Goal: Task Accomplishment & Management: Use online tool/utility

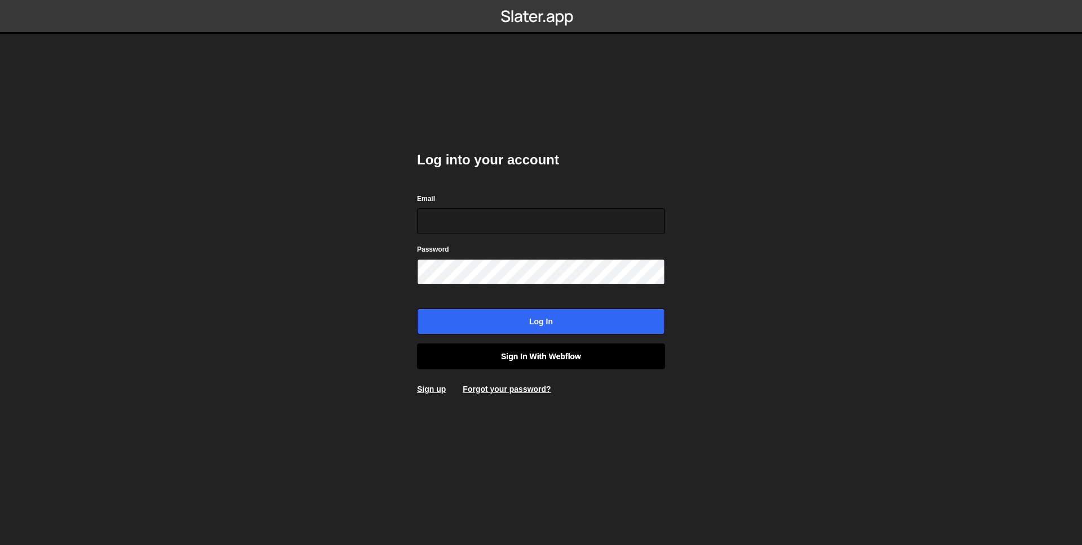
click at [497, 346] on link "Sign in with Webflow" at bounding box center [541, 357] width 248 height 26
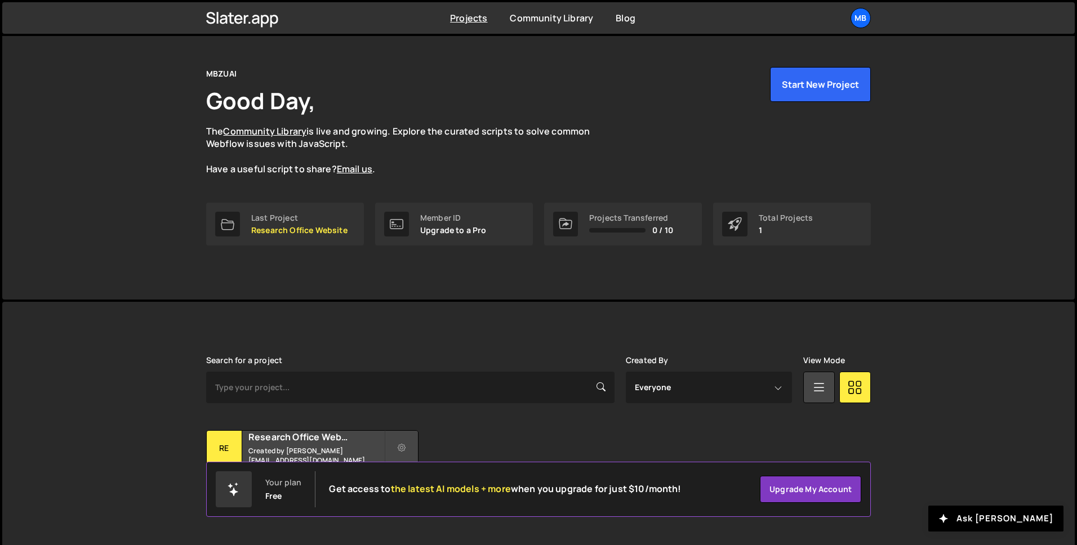
scroll to position [35, 0]
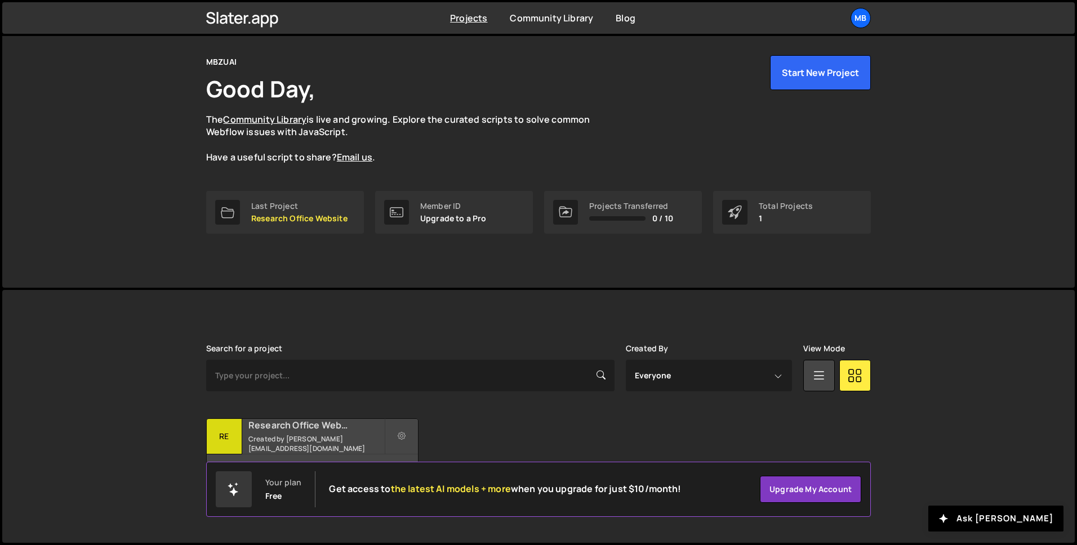
click at [330, 432] on h2 "Research Office Website" at bounding box center [316, 425] width 136 height 12
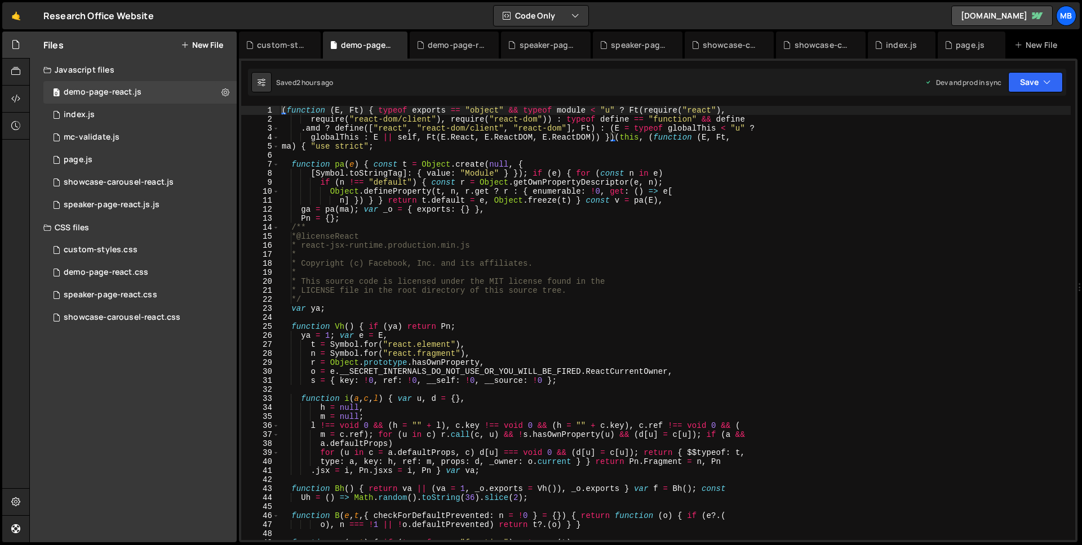
click at [586, 143] on div "( function ( E , Ft ) { typeof exports == "object" && typeof module < "u" ? Ft …" at bounding box center [674, 332] width 791 height 452
type textarea ".DemoPage = { initDemoPage: wT } }));"
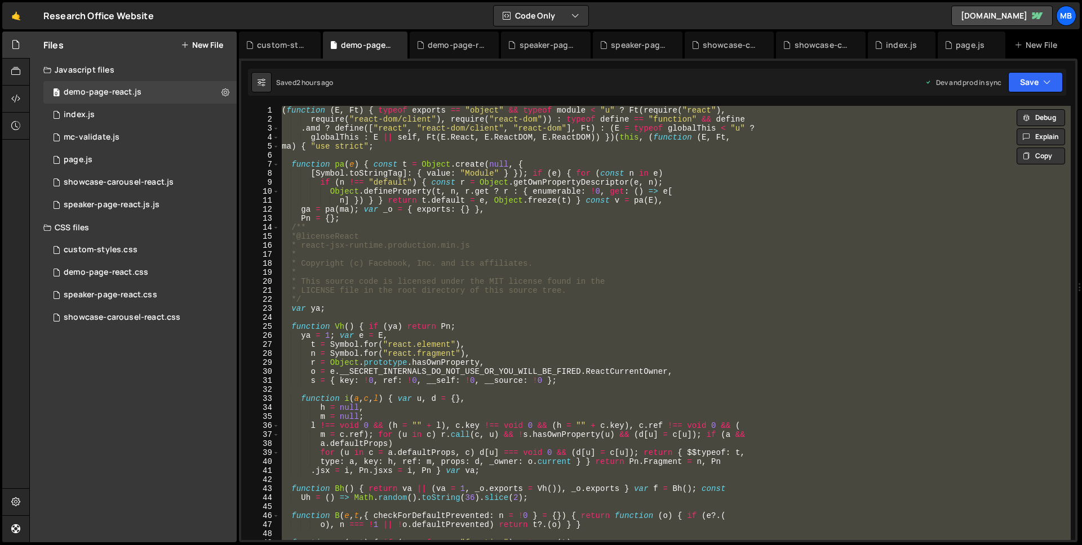
paste textarea
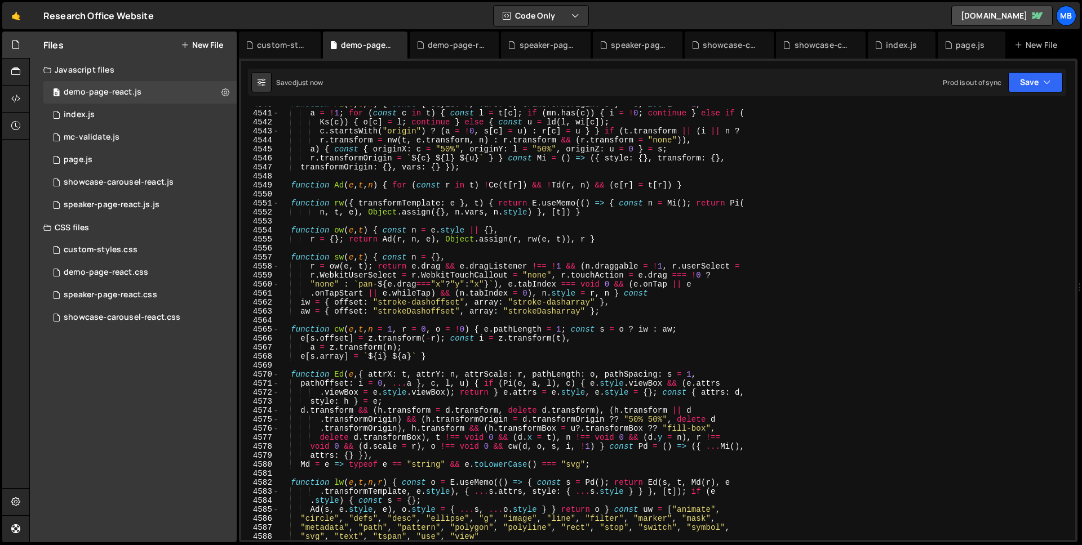
scroll to position [11778, 0]
click at [1023, 83] on button "Save" at bounding box center [1035, 82] width 55 height 20
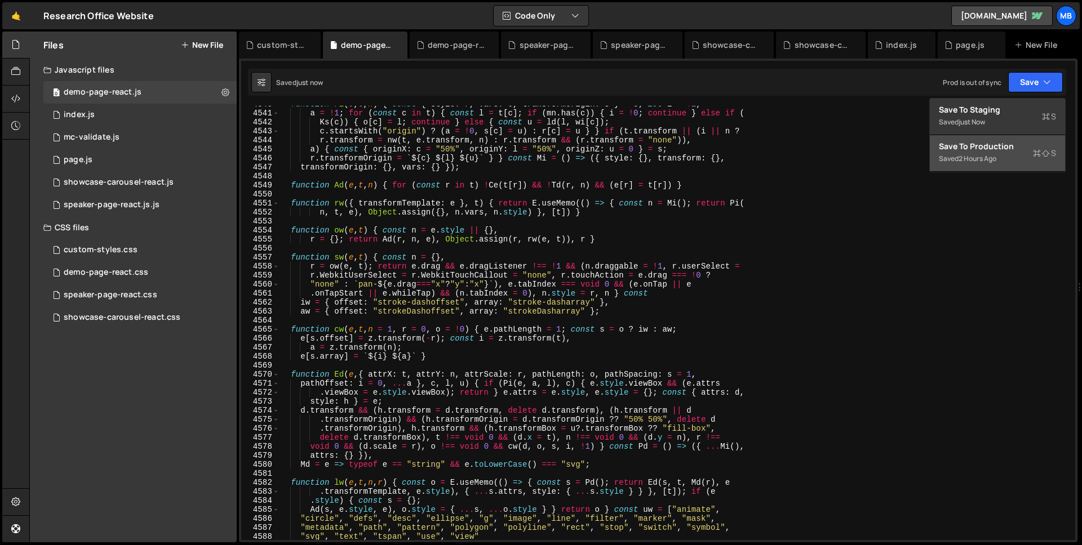
click at [992, 149] on div "Save to Production S" at bounding box center [997, 146] width 117 height 11
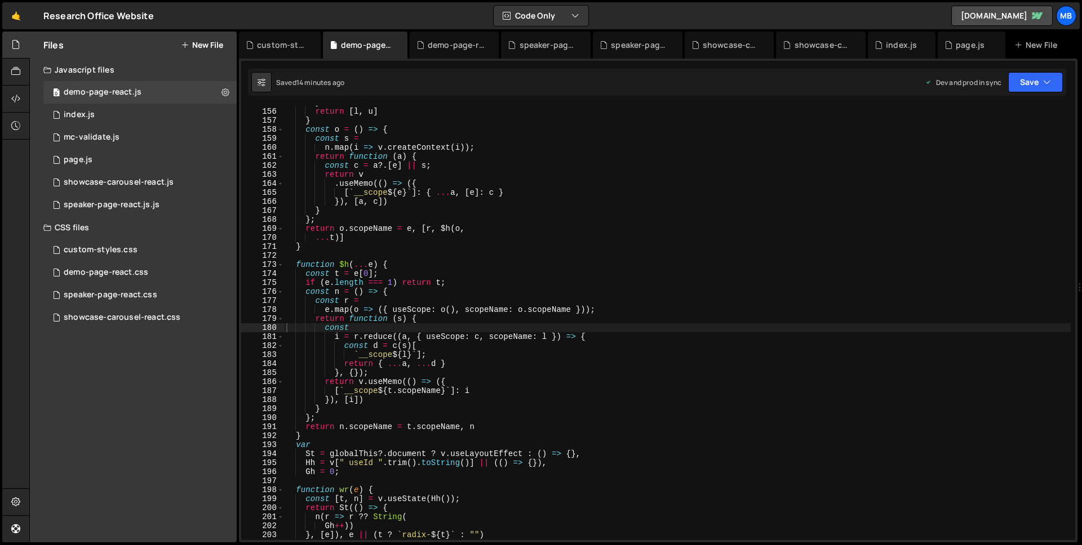
click at [568, 201] on div "} return [ l , u ] } const o = ( ) => { const s = n . map ( i => v . createCont…" at bounding box center [677, 324] width 786 height 452
type textarea "}));"
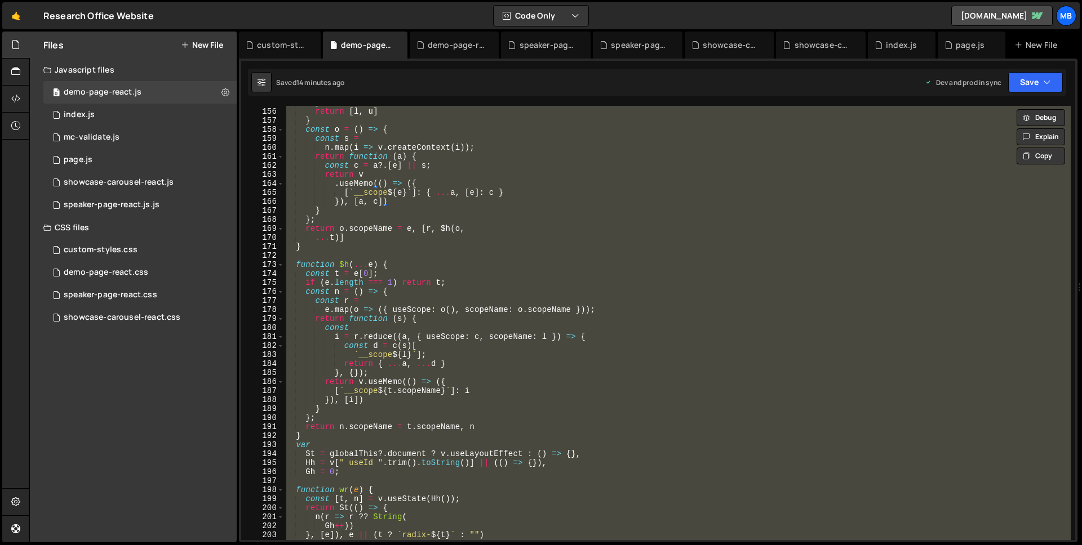
paste textarea
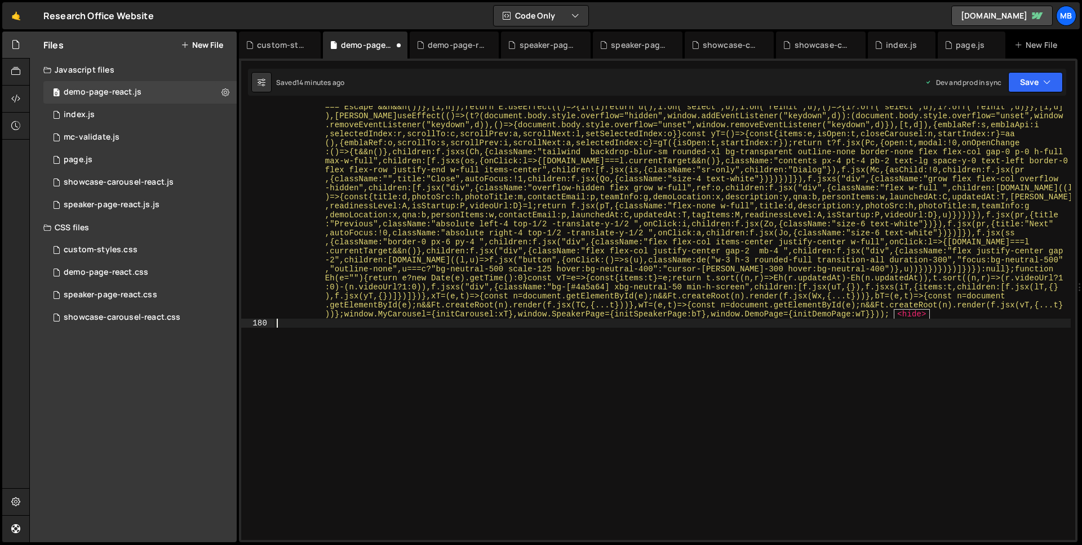
scroll to position [18026, 0]
click at [1028, 86] on button "Save" at bounding box center [1035, 82] width 55 height 20
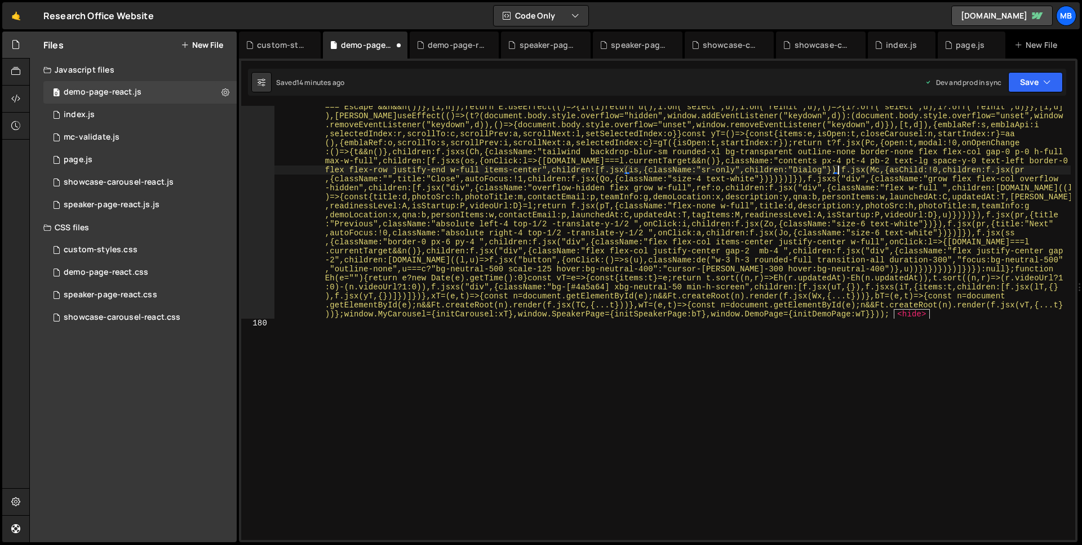
type textarea ".layersWithOutsidePointerEventsDisabled.add(u)), l.layers.add(u), Ca(),"
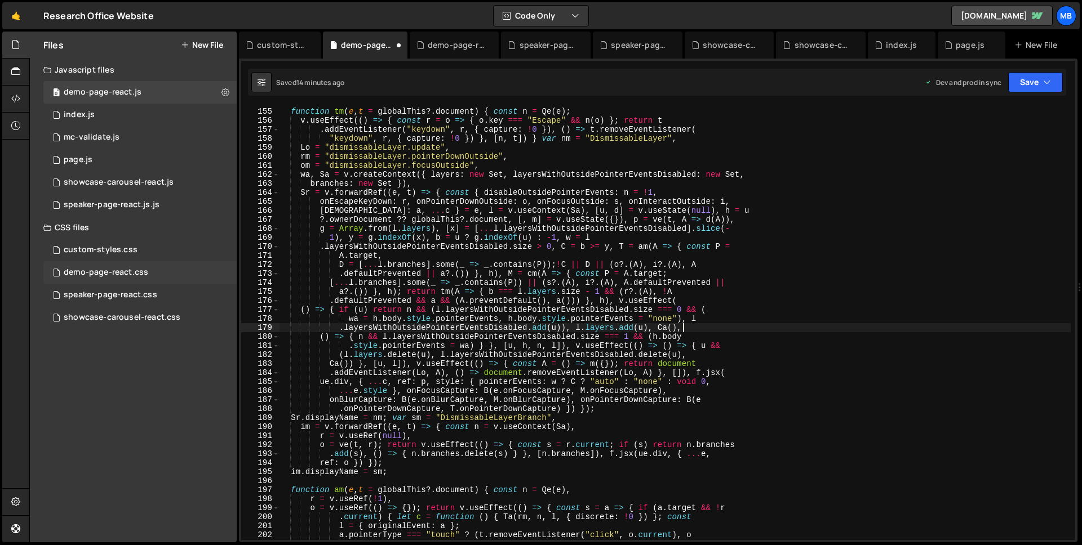
click at [136, 275] on div "demo-page-react.css" at bounding box center [106, 273] width 85 height 10
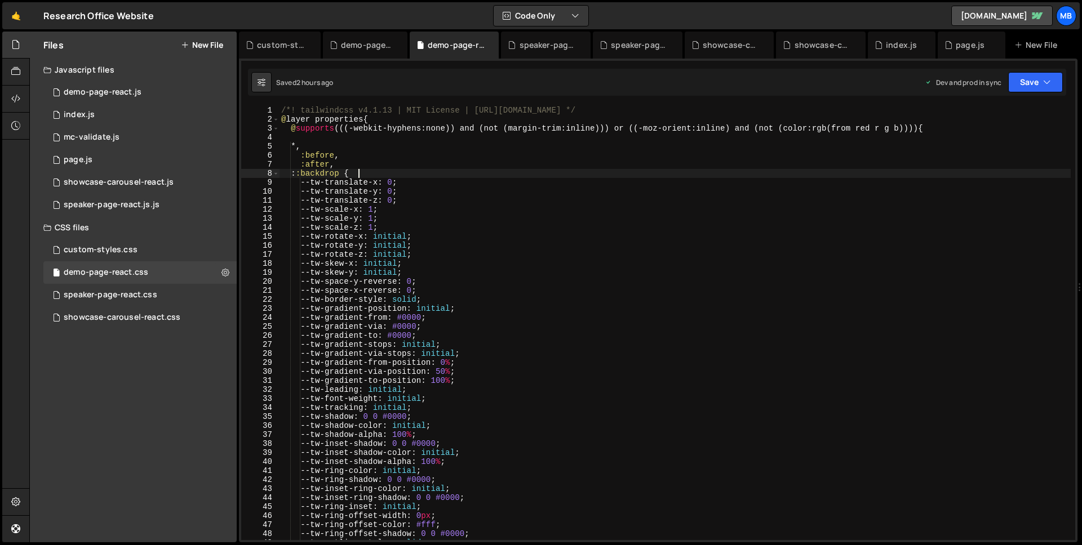
click at [608, 175] on div "/*! tailwindcss v4.1.13 | MIT License | [URL][DOMAIN_NAME] */ @ layer propertie…" at bounding box center [675, 332] width 792 height 452
type textarea "}"
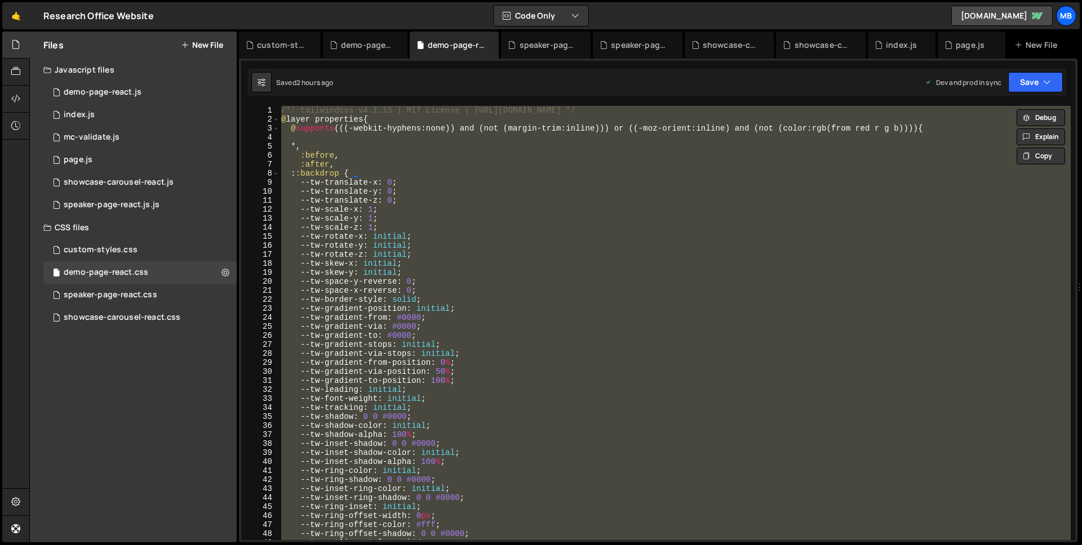
paste textarea
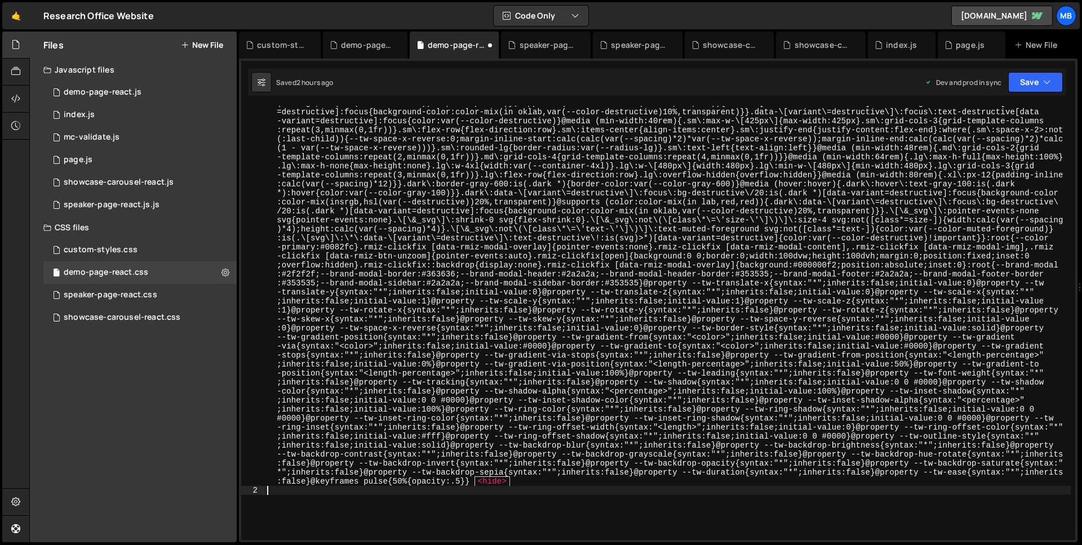
scroll to position [2414, 0]
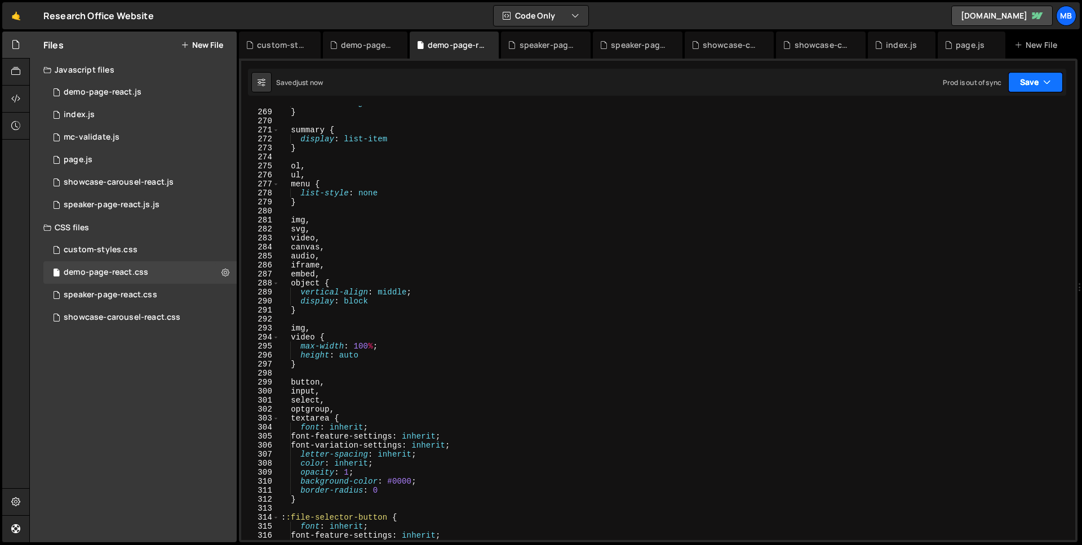
click at [1048, 77] on icon "button" at bounding box center [1047, 82] width 8 height 11
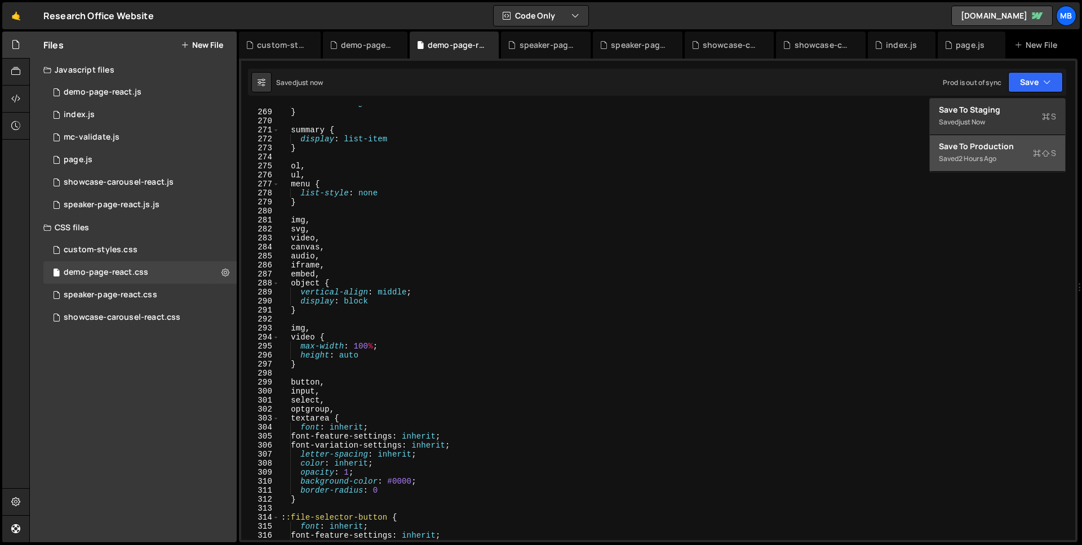
click at [1024, 141] on div "Save to Production S" at bounding box center [997, 146] width 117 height 11
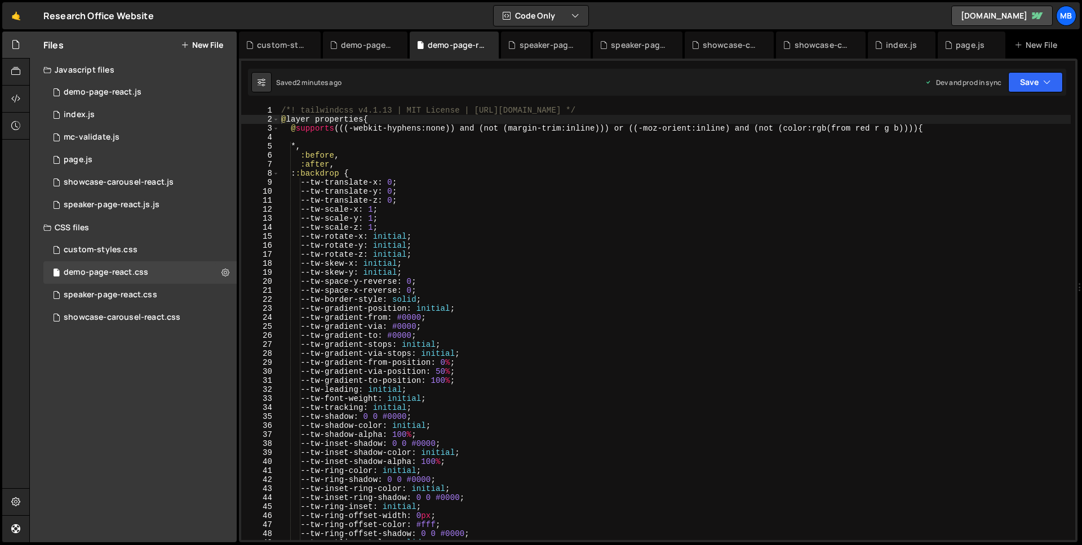
click at [895, 196] on div "/*! tailwindcss v4.1.13 | MIT License | [URL][DOMAIN_NAME] */ @ layer propertie…" at bounding box center [675, 332] width 792 height 452
type textarea "}"
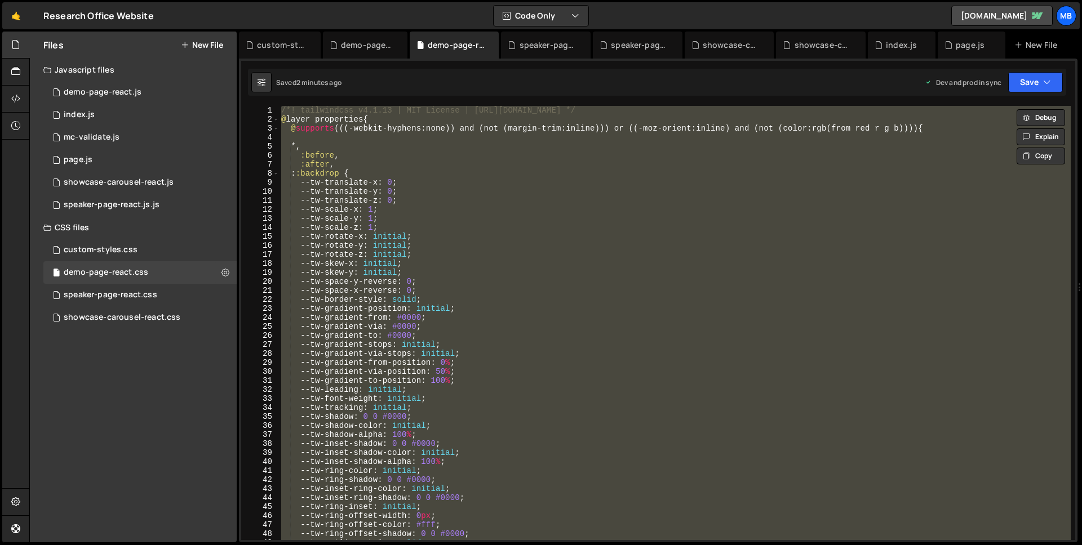
paste textarea
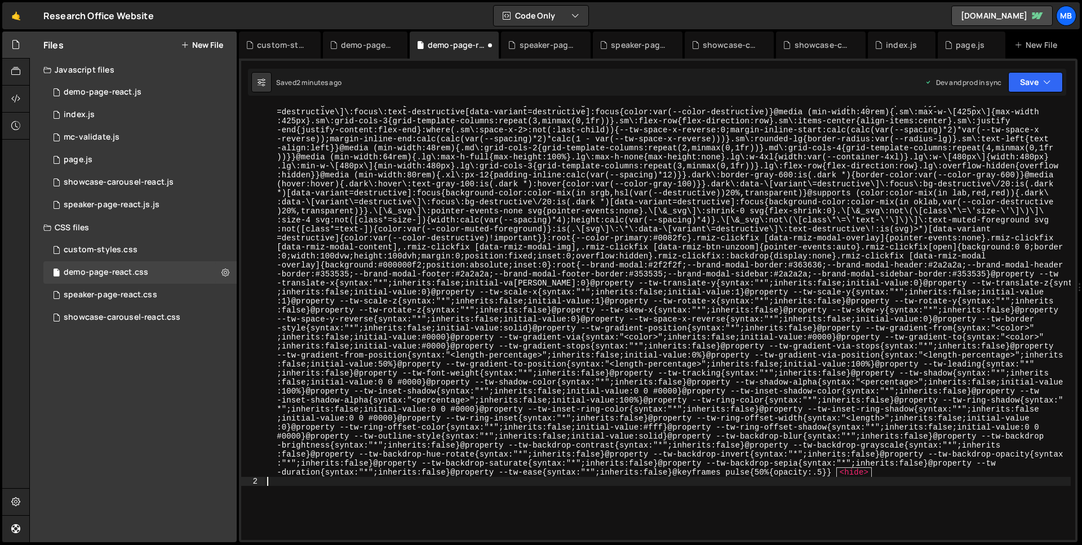
type textarea "@layer properties {"
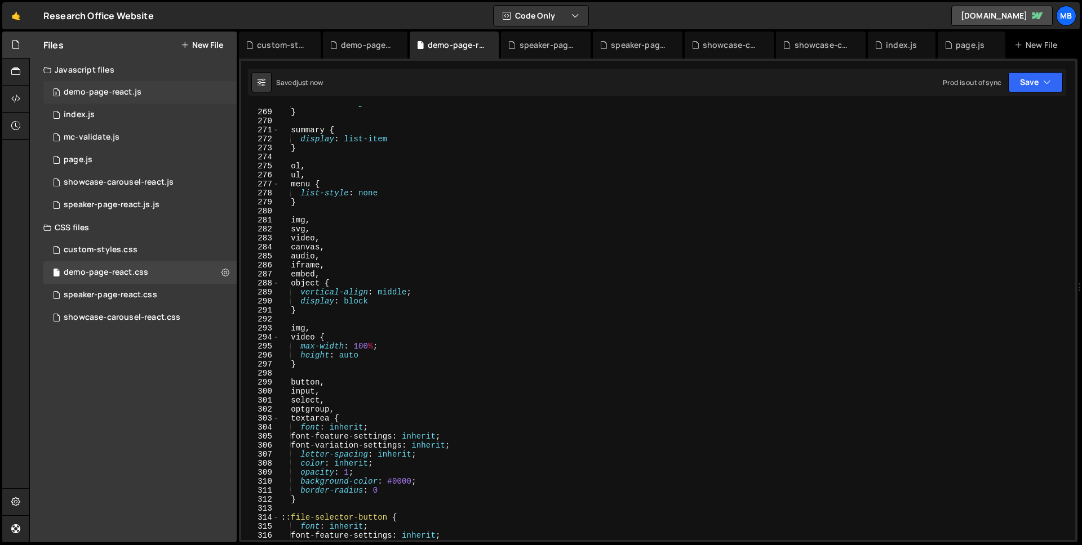
click at [162, 92] on div "0 demo-page-react.js 0" at bounding box center [139, 92] width 193 height 23
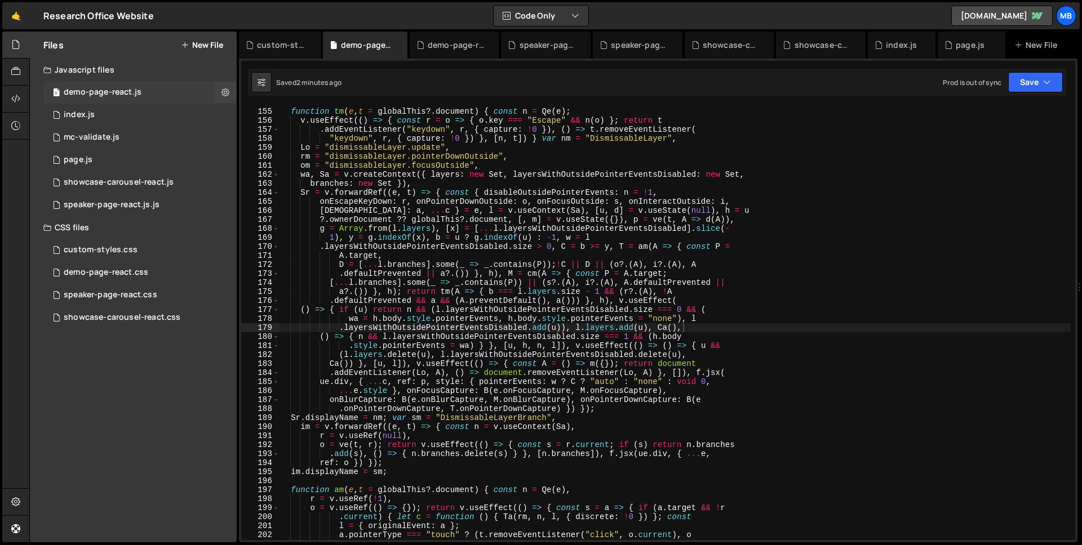
click at [179, 91] on div "0 demo-page-react.js 0" at bounding box center [139, 92] width 193 height 23
click at [529, 162] on div "function tm ( e , t = globalThis ?. document ) { const n = Qe ( e ) ; v . useEf…" at bounding box center [675, 324] width 792 height 452
type textarea ".DemoPage = { initDemoPage: wT } }));"
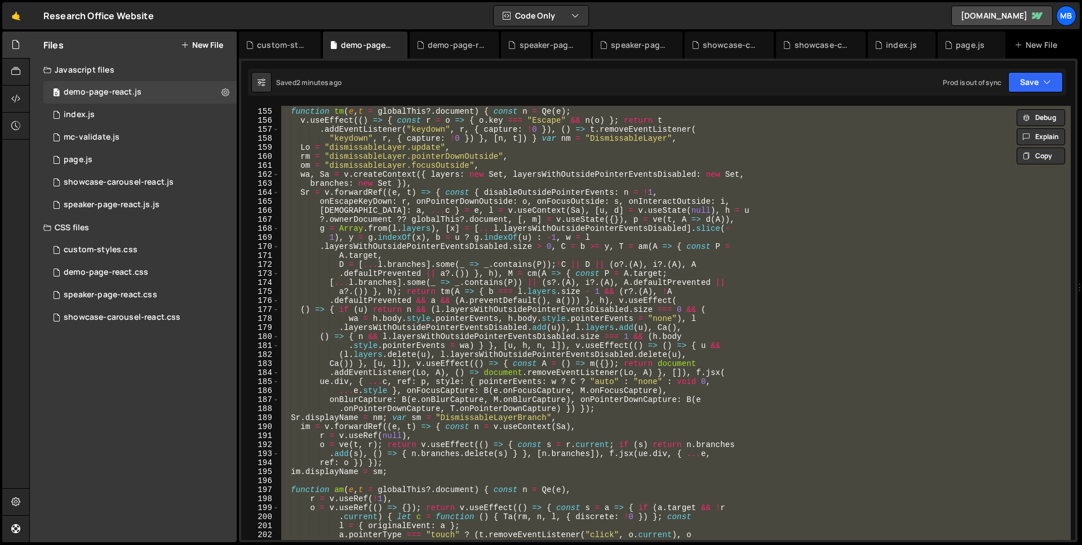
paste textarea
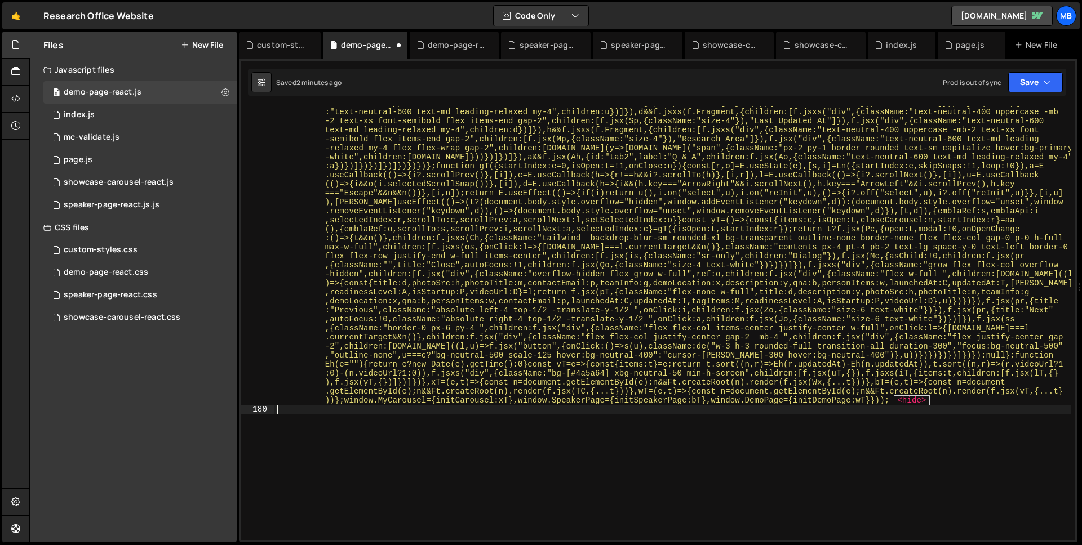
scroll to position [18026, 0]
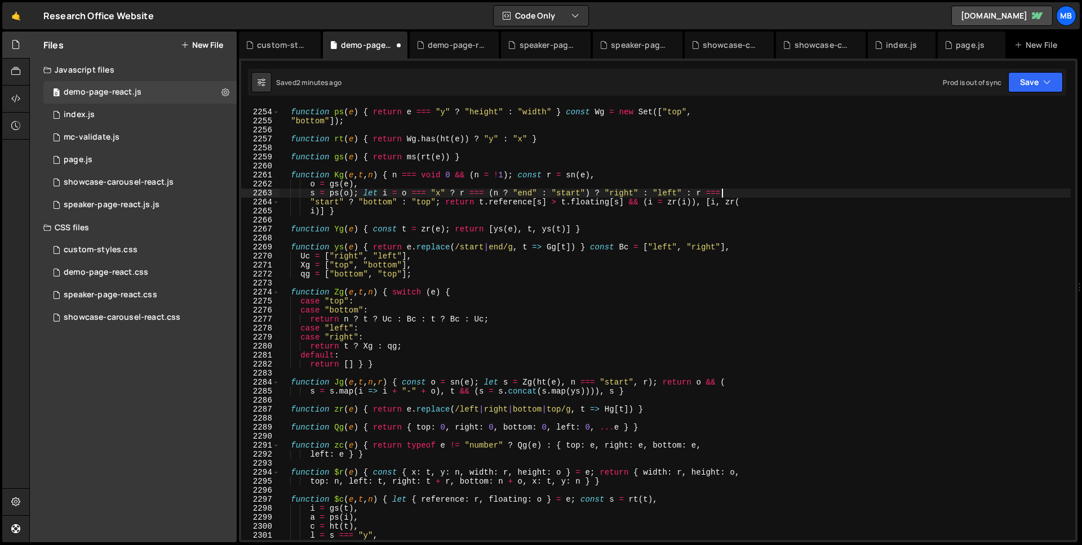
click at [933, 190] on div "function ps ( e ) { return e === "y" ? "height" : "width" } const Wg = new Set …" at bounding box center [675, 325] width 792 height 452
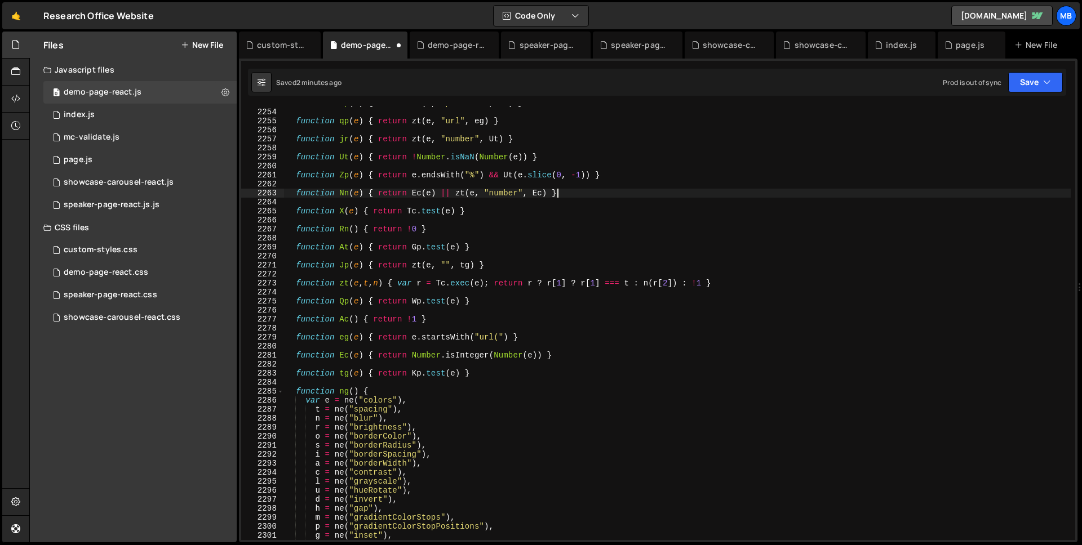
scroll to position [2743, 0]
click at [891, 195] on div "function Xp ( e ) { return zt ( e , "position" , Ac ) } function qp ( e ) { ret…" at bounding box center [677, 325] width 786 height 452
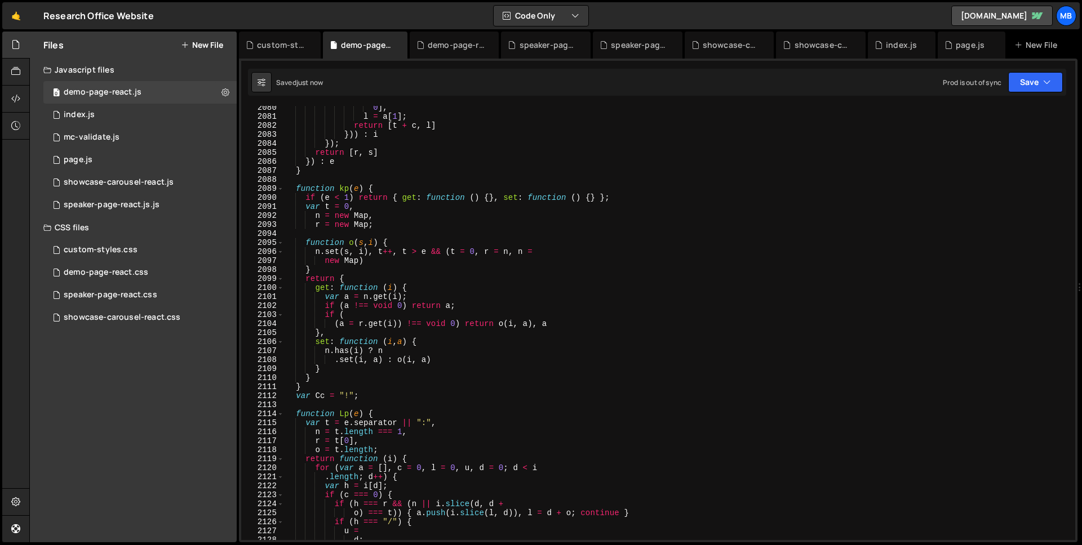
scroll to position [2518, 0]
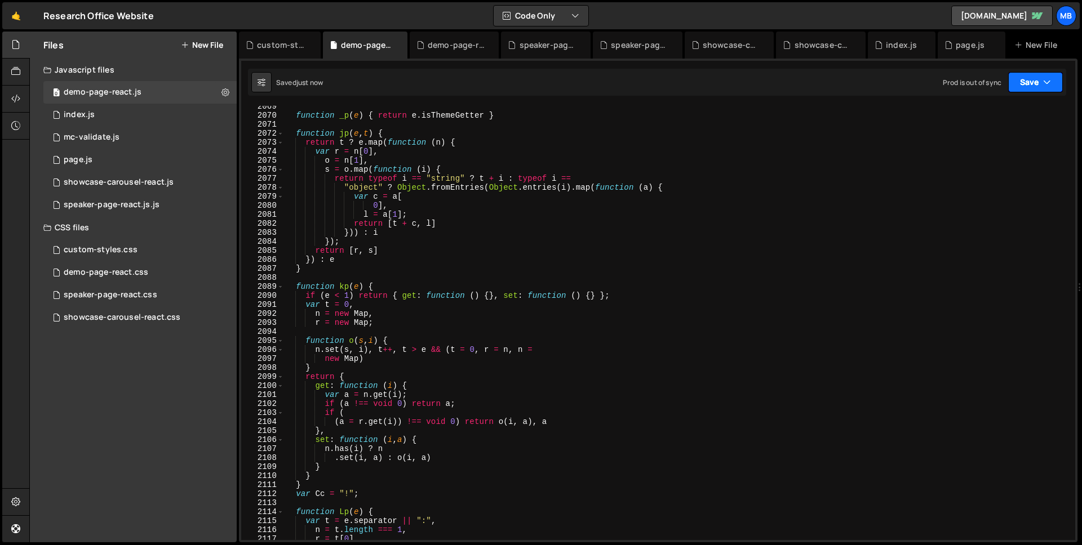
click at [1025, 85] on button "Save" at bounding box center [1035, 82] width 55 height 20
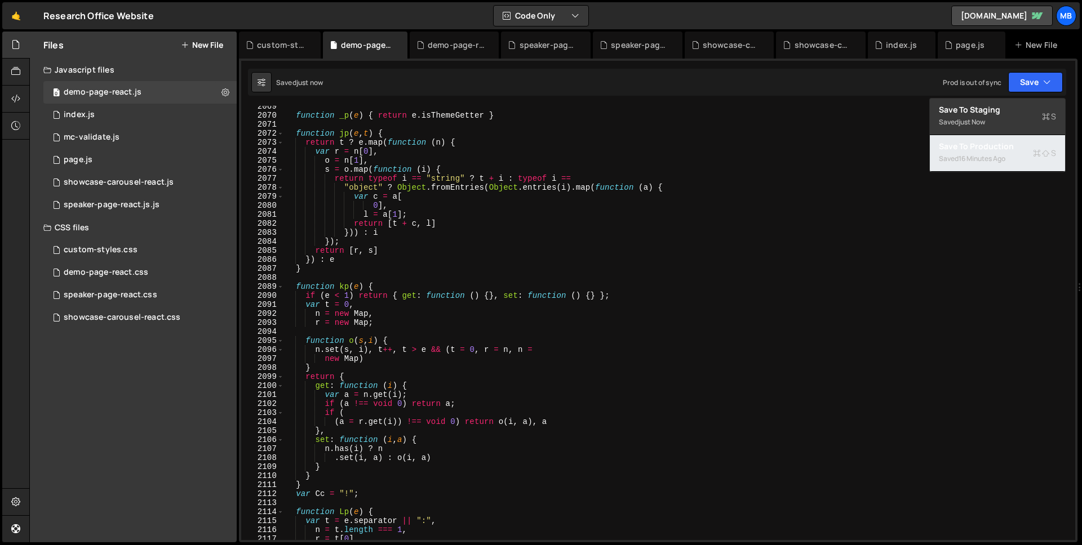
click at [998, 148] on div "Save to Production S" at bounding box center [997, 146] width 117 height 11
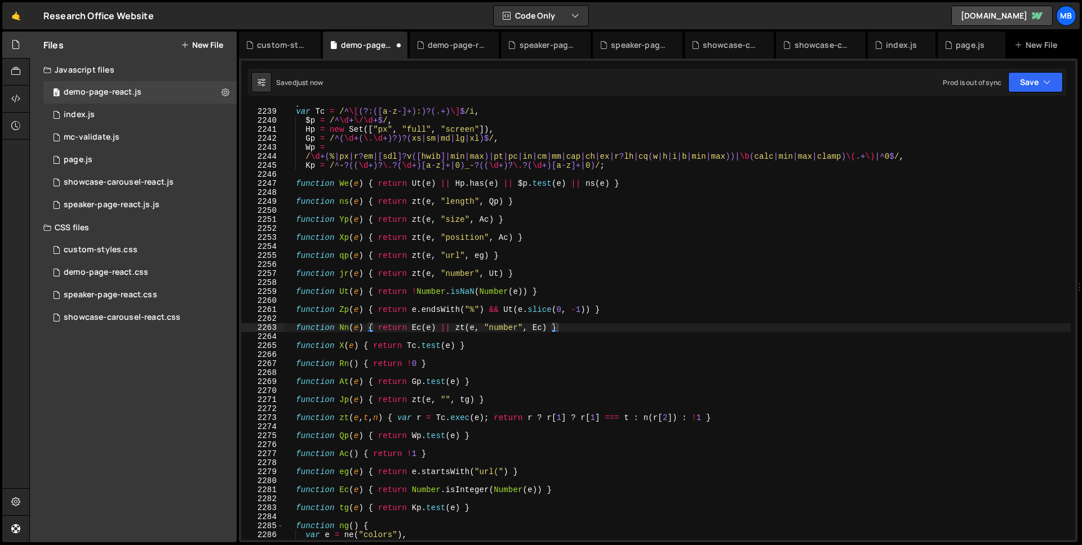
scroll to position [2724, 0]
click at [472, 168] on div "} var Tc = / ^ \[ (?:([ a - z -]+) : )?(.+) \] $ /i , $p = / ^ \d + \/\d +$ / ,…" at bounding box center [677, 324] width 786 height 452
type textarea "}));"
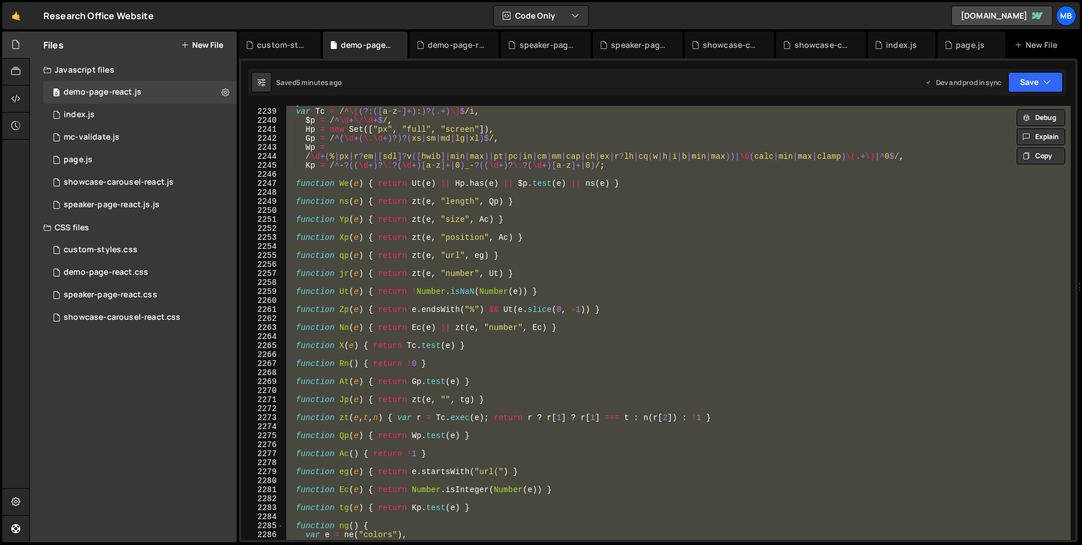
paste textarea
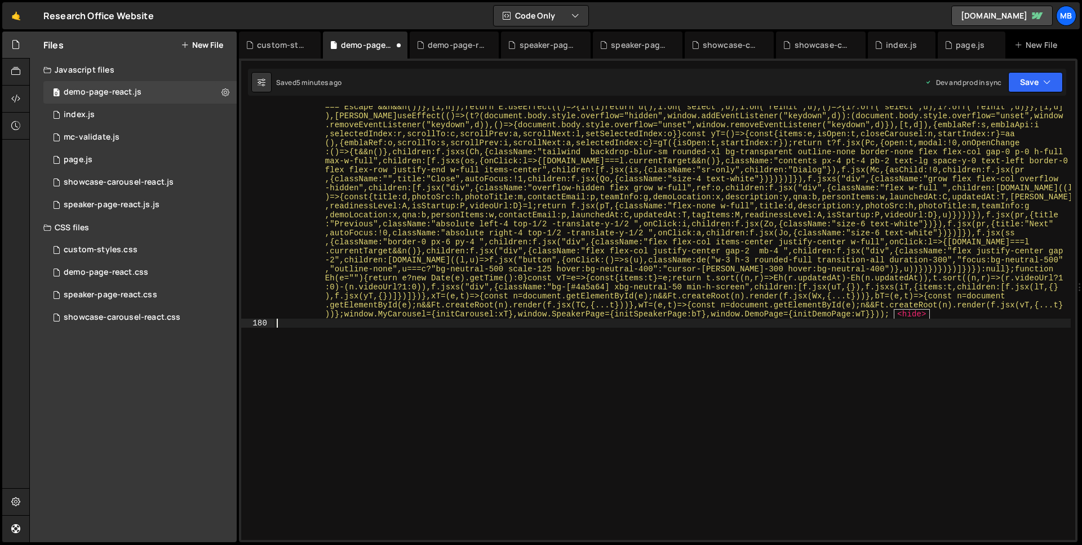
scroll to position [18026, 0]
type textarea "() => { n && l.layersWithOutsidePointerEventsDisabled.size === 1 && (h.body"
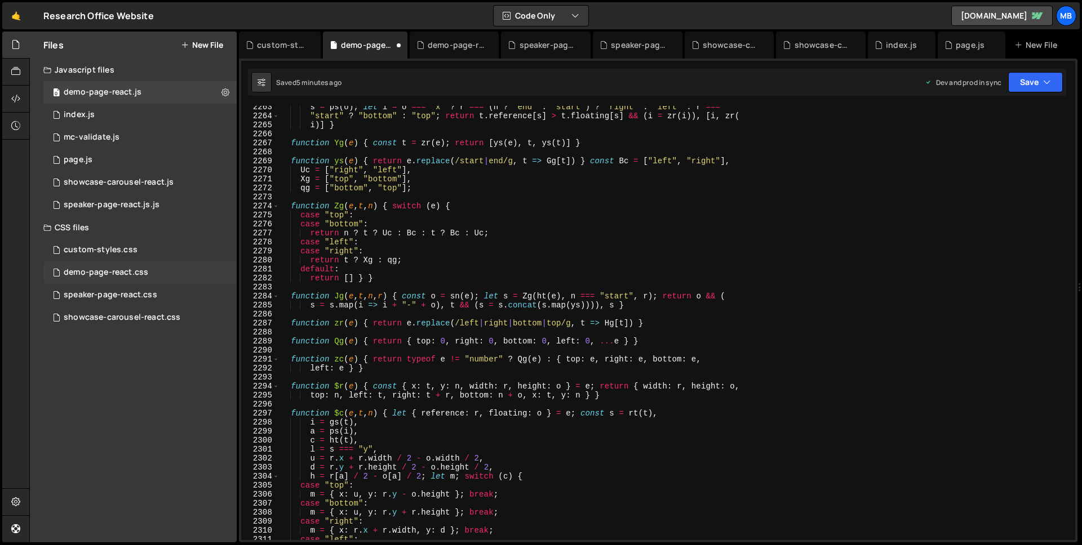
click at [170, 268] on div "demo-page-react.css 0" at bounding box center [139, 272] width 193 height 23
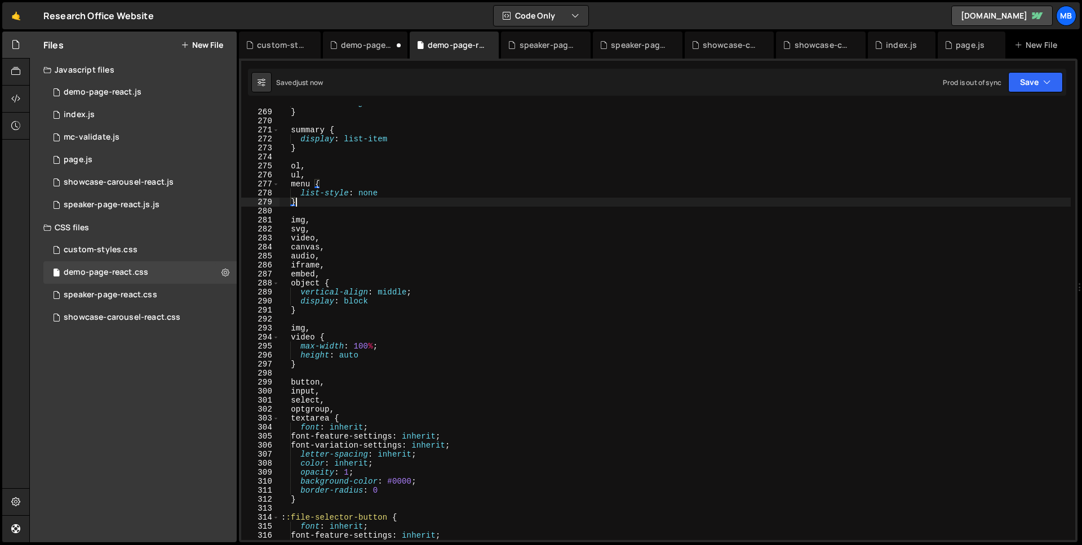
click at [388, 201] on div "vertical-align : baseline } summary { display : list-item } ol , ul , menu { li…" at bounding box center [675, 325] width 792 height 452
type textarea "}"
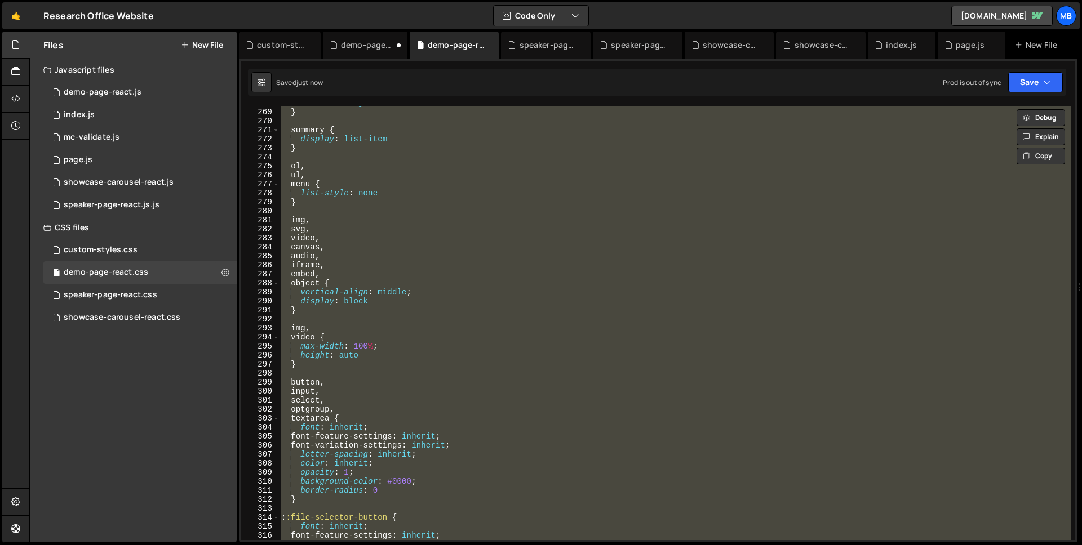
paste textarea
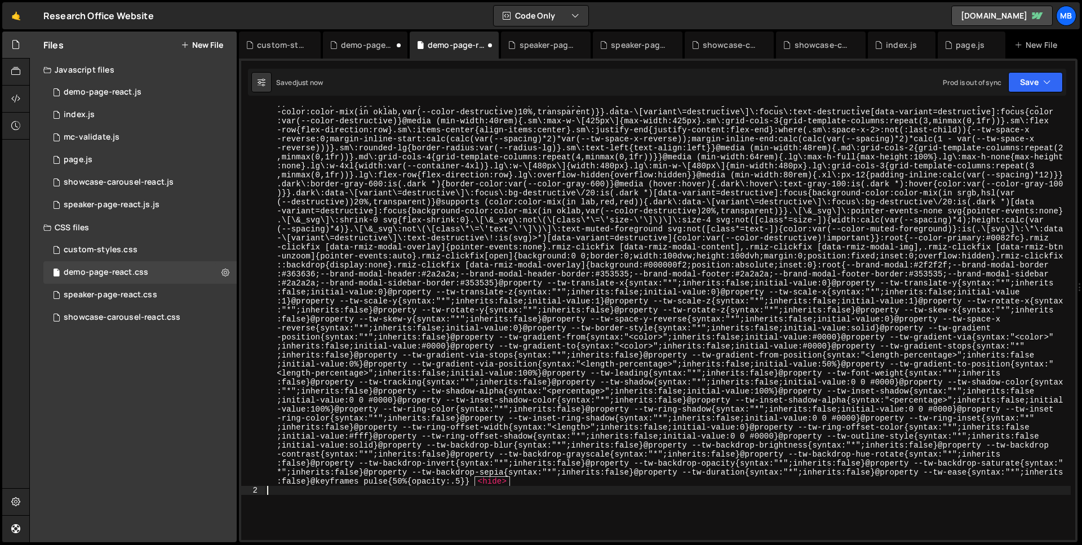
type textarea "@layer properties {"
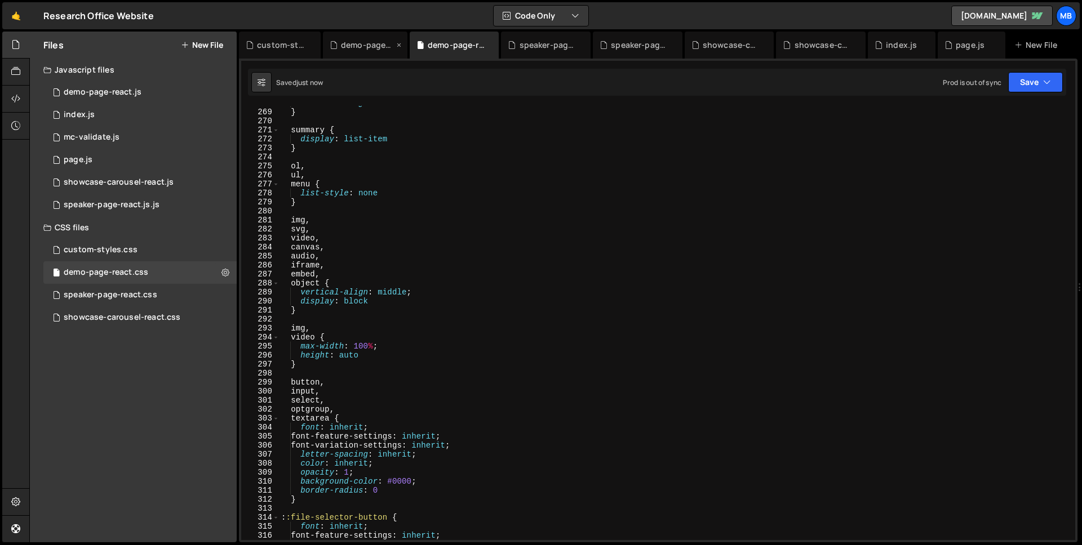
click at [370, 44] on div "demo-page-react.js" at bounding box center [367, 44] width 53 height 11
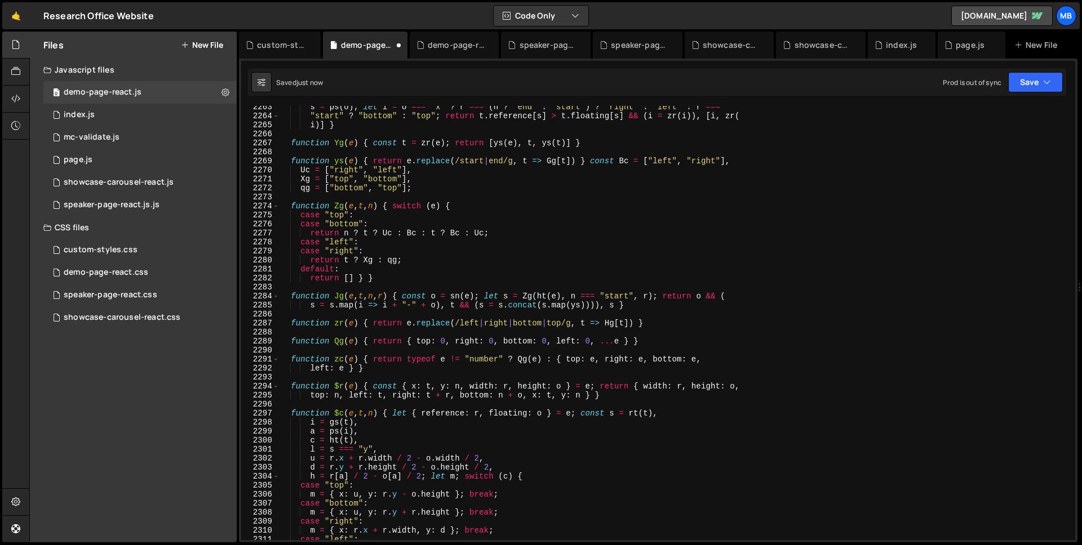
click at [452, 126] on div "s = ps ( o ) ; let i = o === "x" ? r === ( n ? "end" : "start" ) ? "right" : "l…" at bounding box center [675, 329] width 792 height 452
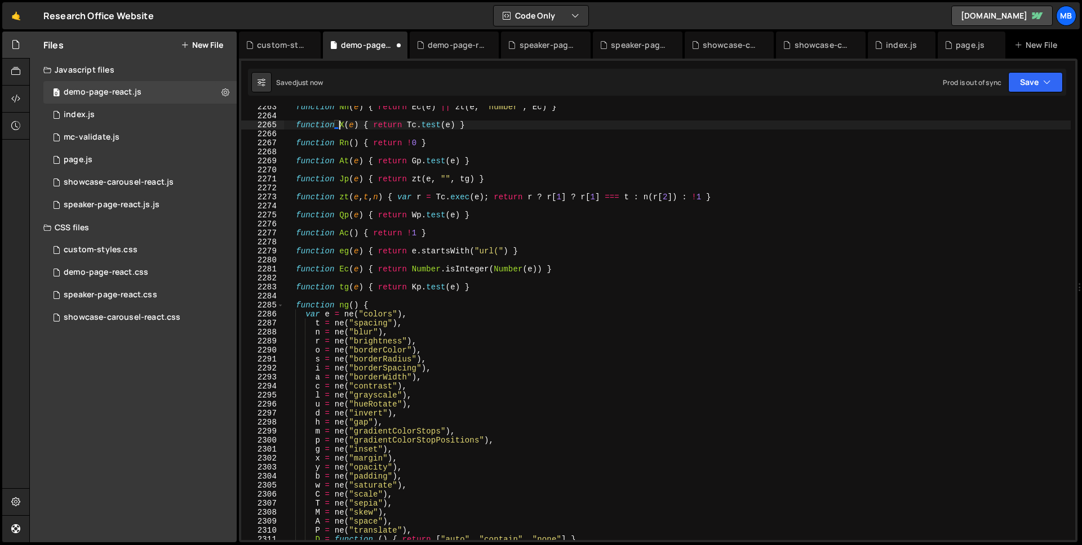
scroll to position [2755, 0]
click at [772, 145] on div "function Nn ( e ) { return Ec ( e ) || zt ( e , "number" , Ec ) } function X ( …" at bounding box center [677, 329] width 786 height 452
type textarea "function Rn() { return !0 }"
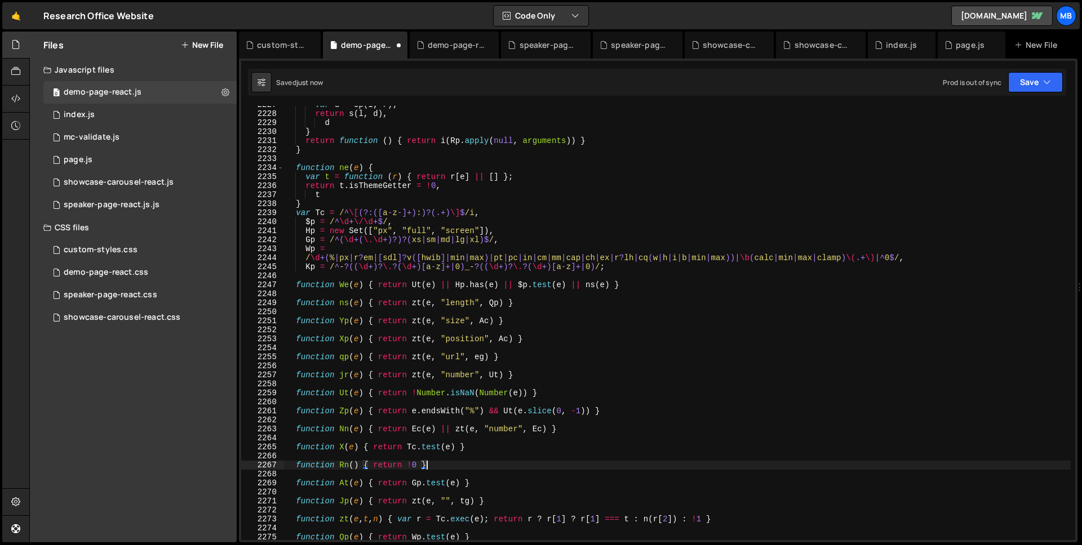
scroll to position [2646, 0]
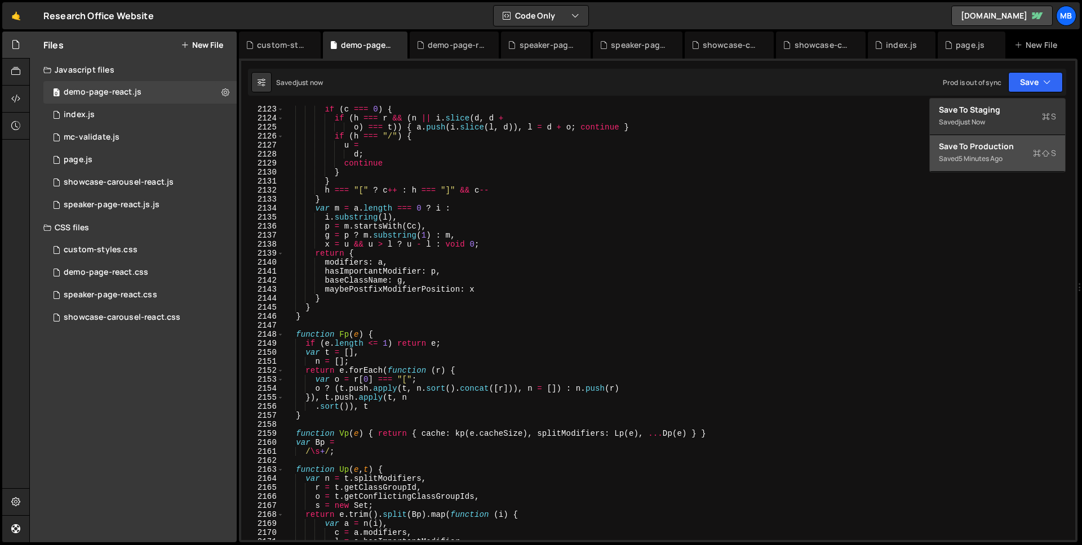
click at [990, 143] on div "Save to Production S" at bounding box center [997, 146] width 117 height 11
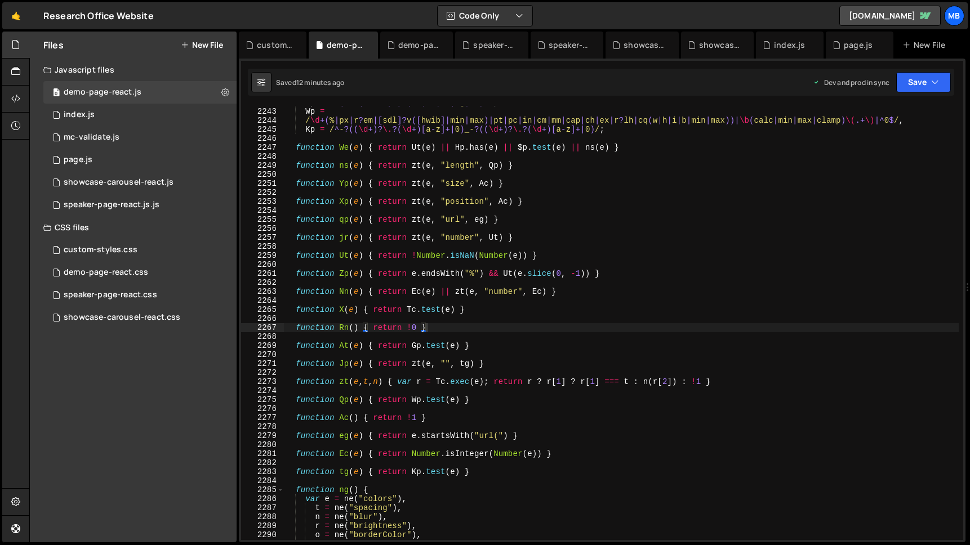
scroll to position [2729, 0]
